Goal: Find specific page/section: Find specific page/section

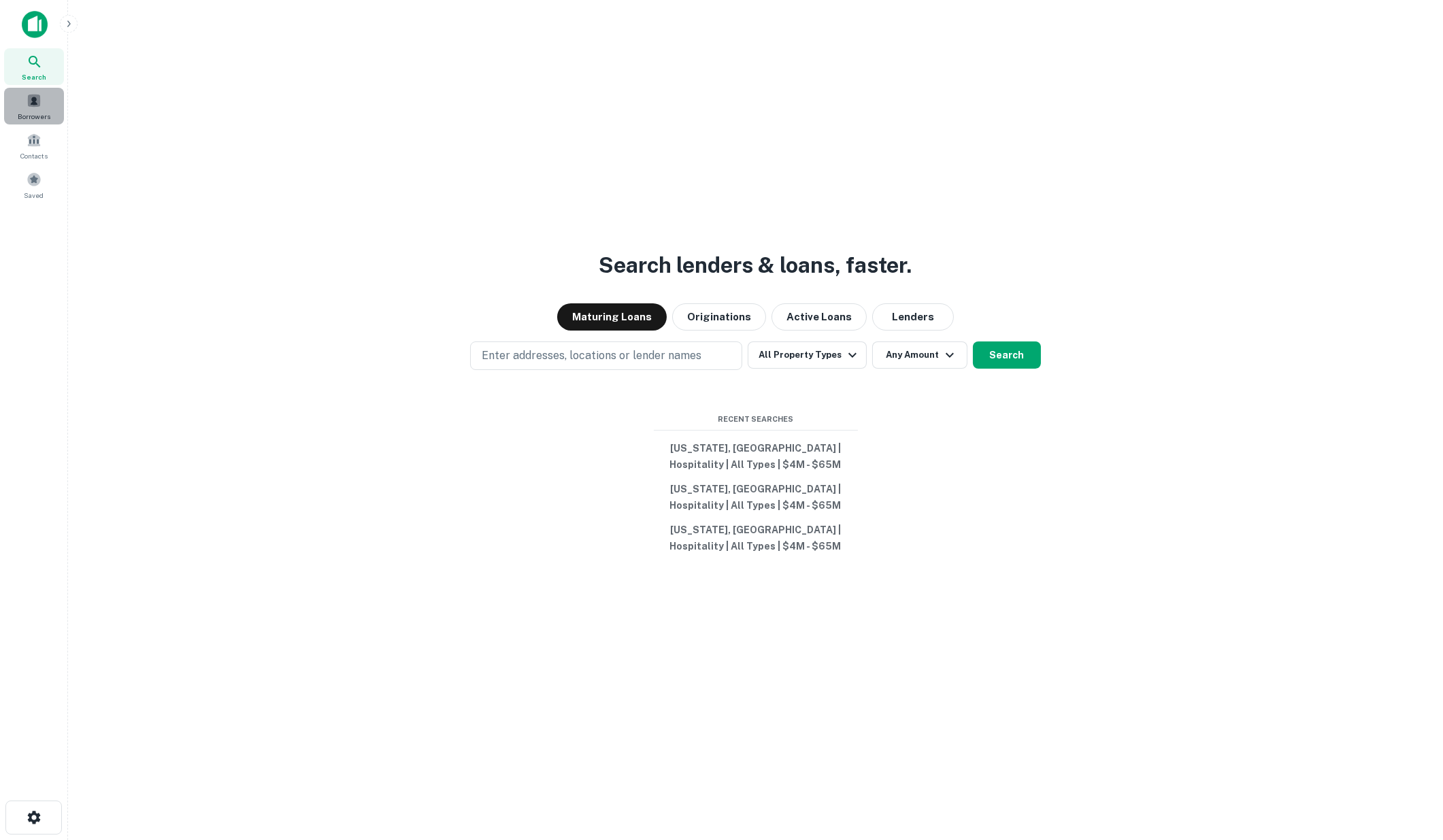
click at [28, 96] on span at bounding box center [34, 100] width 15 height 15
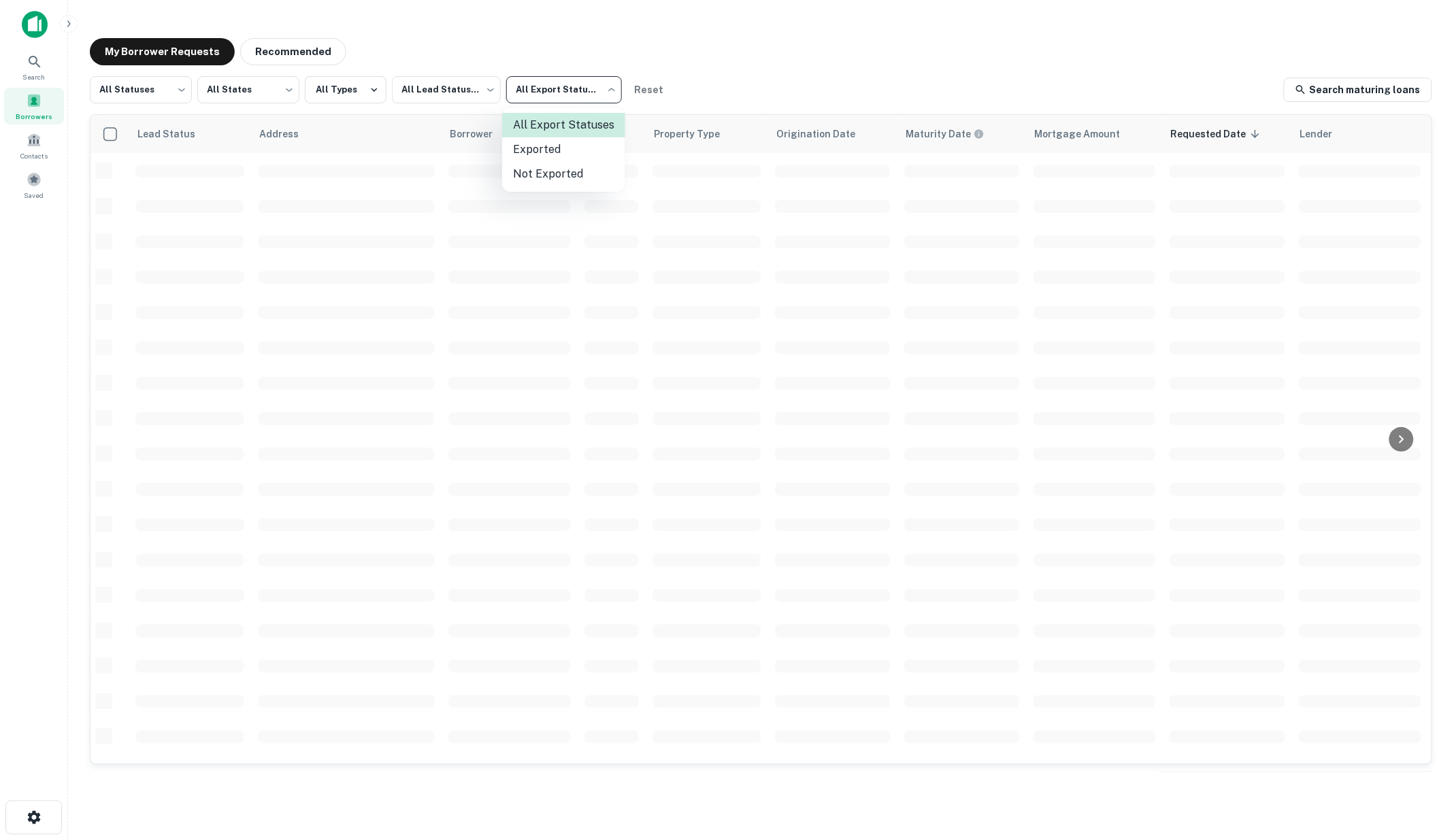
click at [610, 91] on body "Search Borrowers Contacts Saved My Borrower Requests Recommended All Statuses *…" at bounding box center [727, 420] width 1454 height 840
click at [550, 145] on li "Exported" at bounding box center [564, 149] width 123 height 25
type input "****"
